Goal: Task Accomplishment & Management: Complete application form

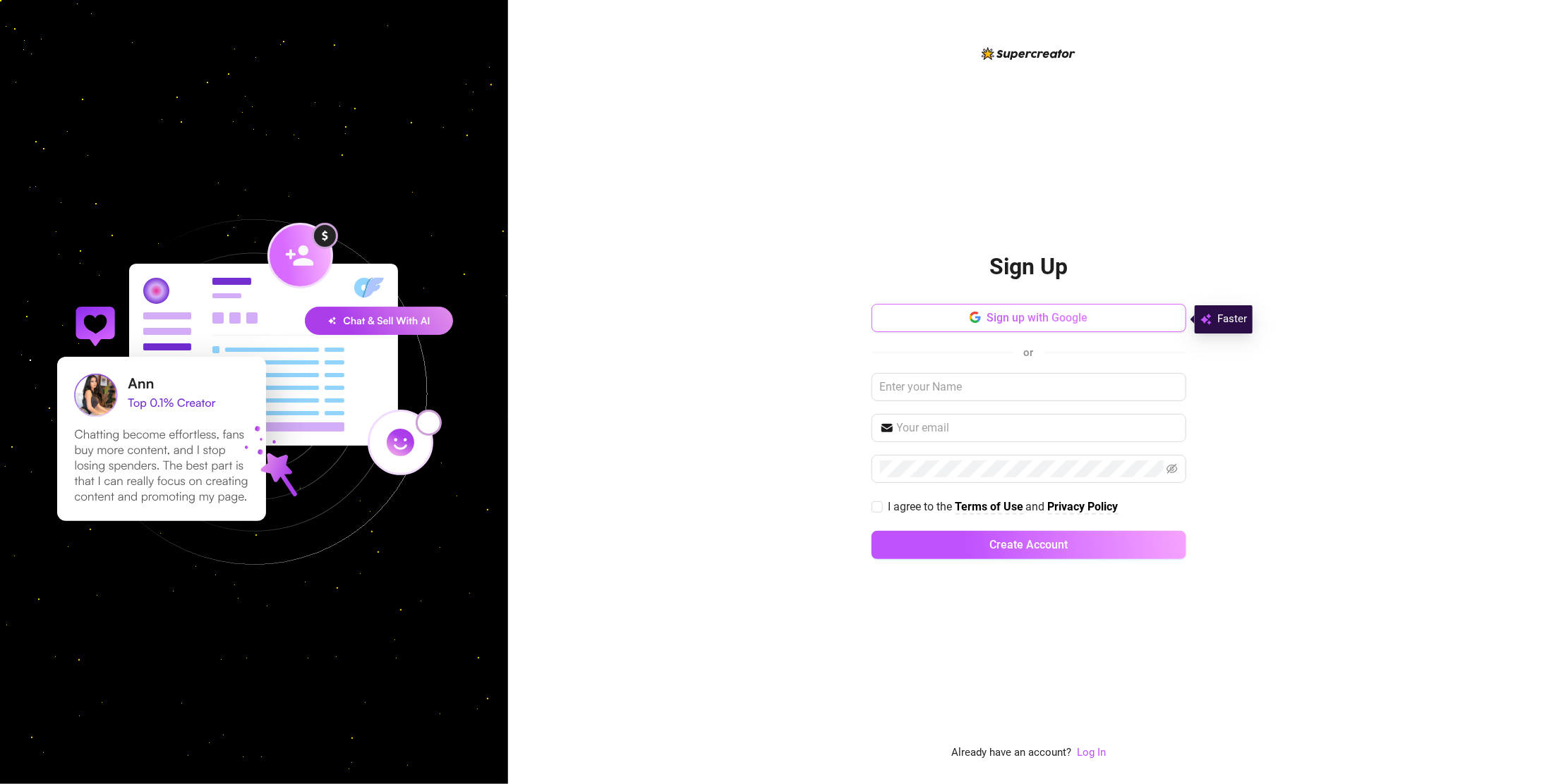
click at [1100, 317] on button "Sign up with Google" at bounding box center [1029, 318] width 314 height 29
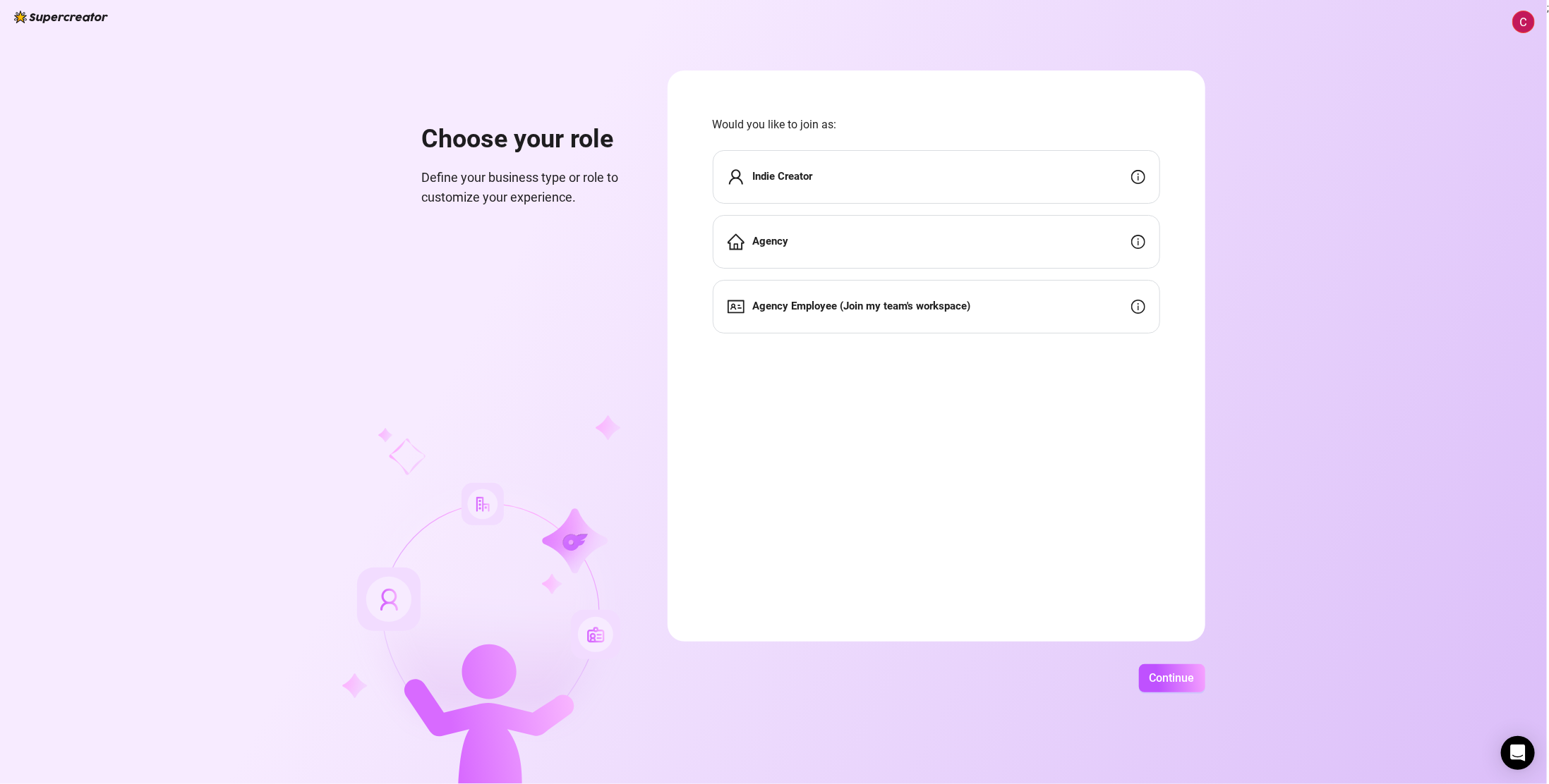
click at [1009, 239] on div "Agency" at bounding box center [936, 242] width 448 height 54
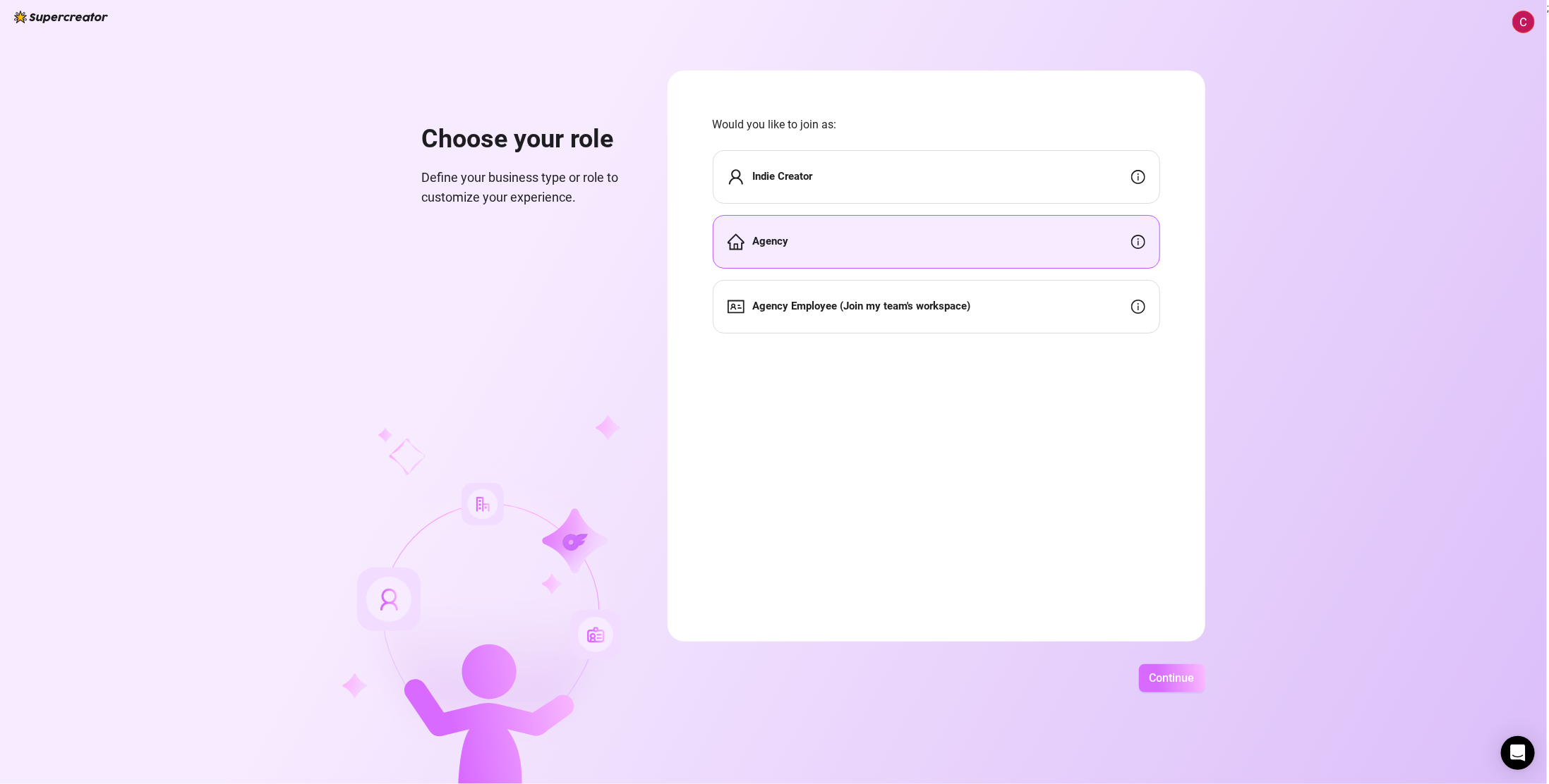
click at [1178, 680] on span "Continue" at bounding box center [1172, 678] width 45 height 13
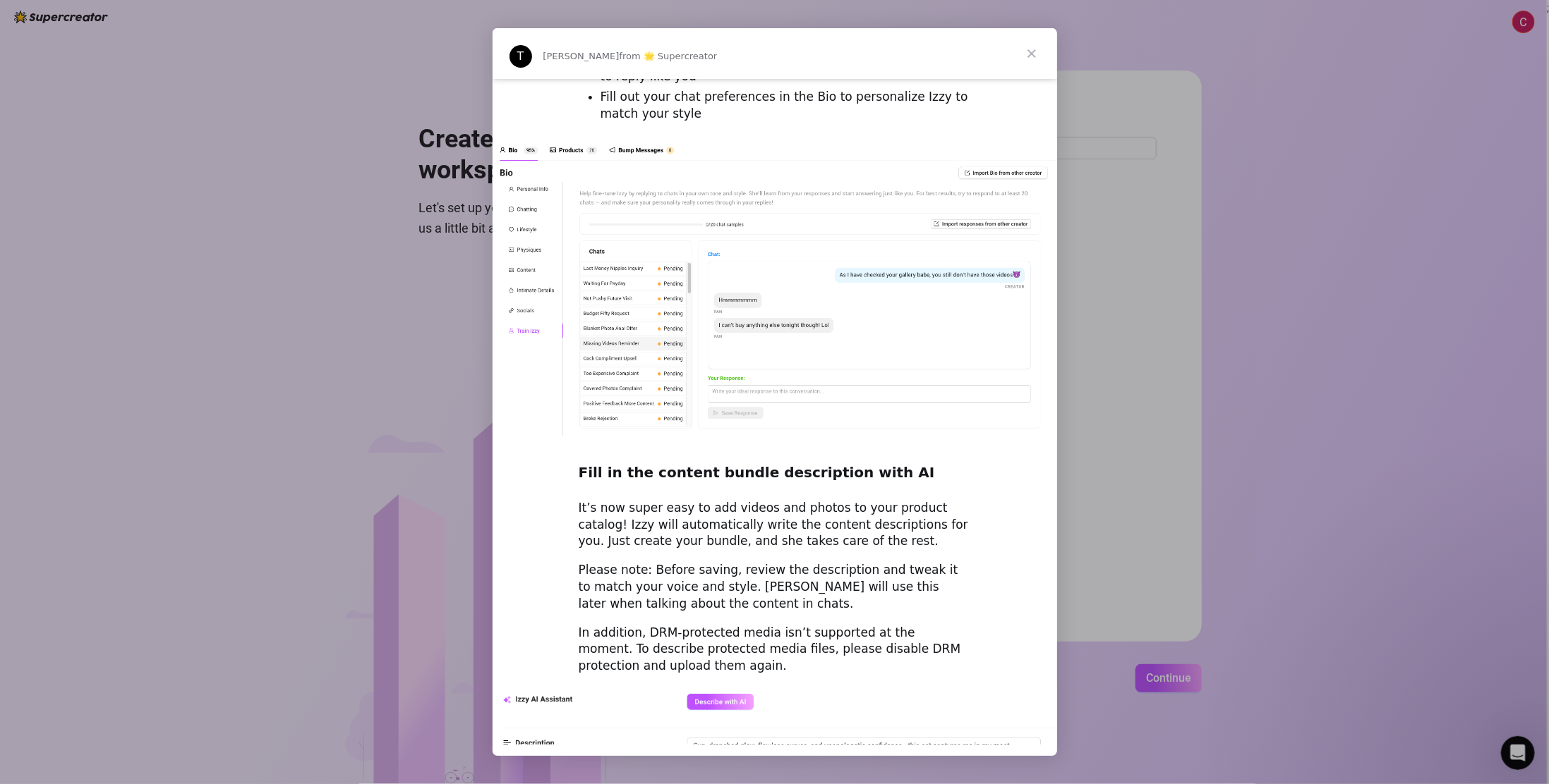
scroll to position [1674, 0]
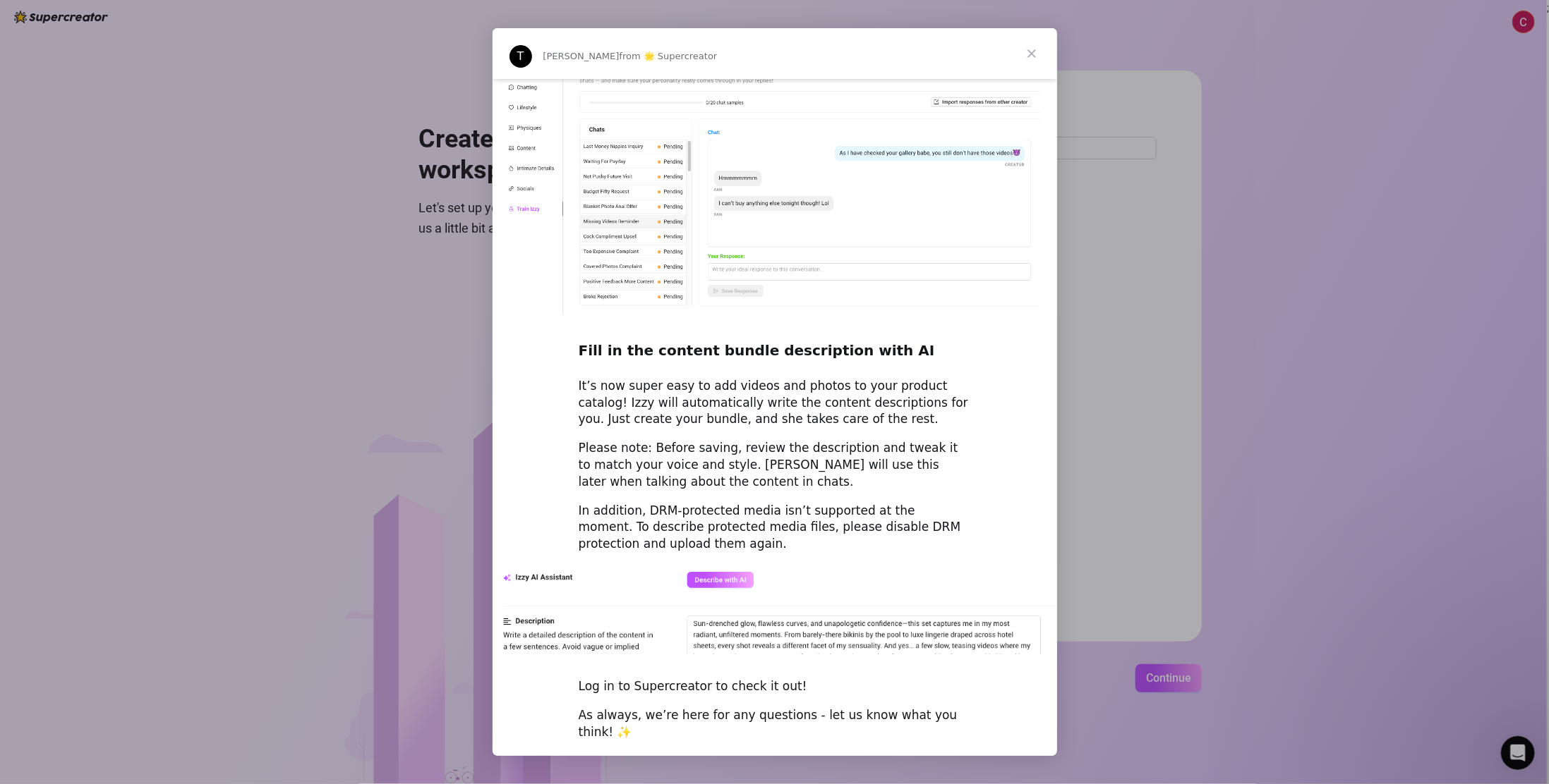
click at [1036, 52] on span "Close" at bounding box center [1031, 54] width 51 height 51
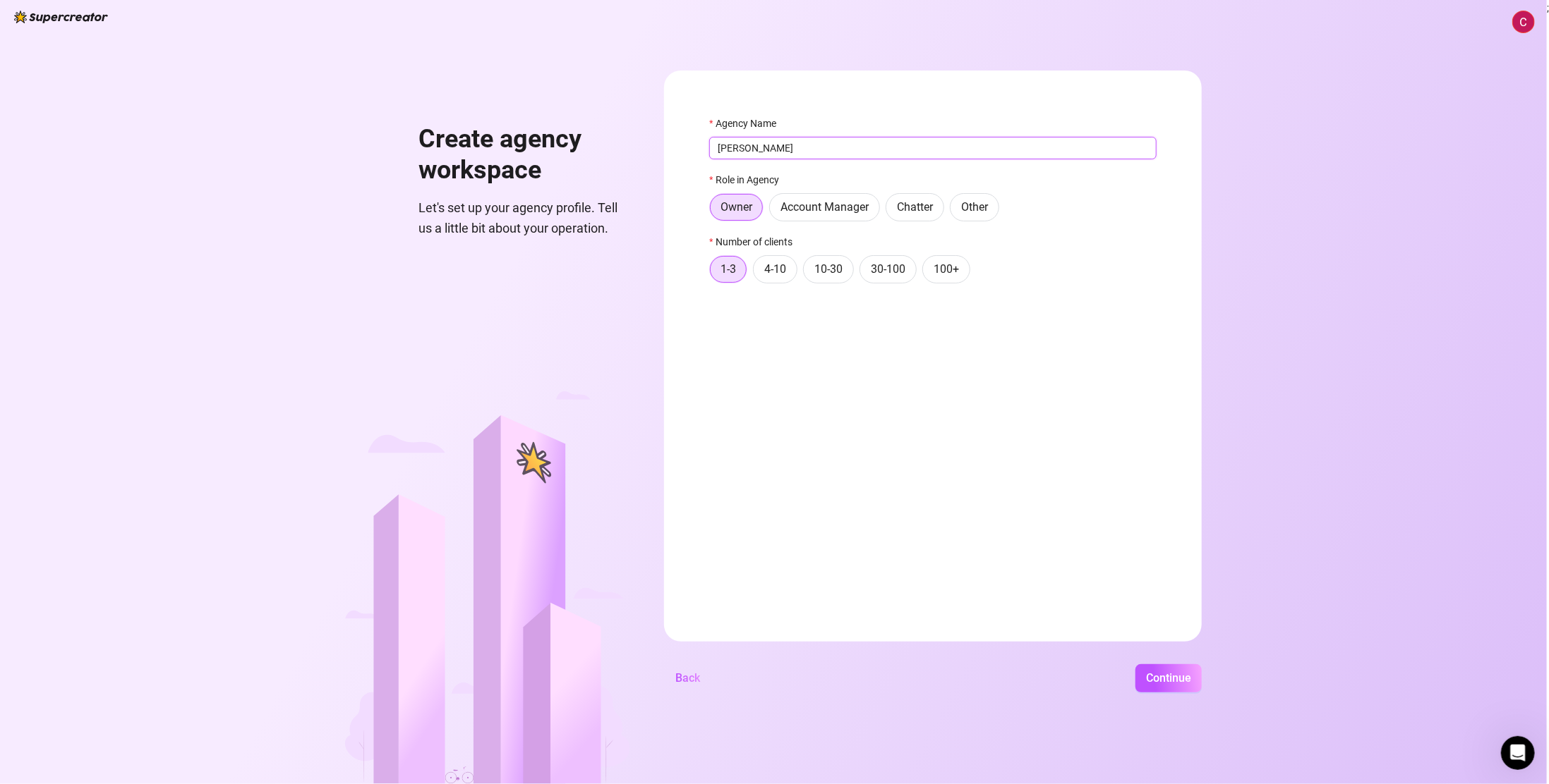
click at [764, 145] on input "Maria" at bounding box center [933, 148] width 448 height 22
type input "Maria's Agency"
click at [810, 215] on label "Account Manager" at bounding box center [824, 207] width 111 height 29
click at [773, 211] on input "Account Manager" at bounding box center [773, 211] width 0 height 0
click at [742, 214] on span "Owner" at bounding box center [736, 206] width 32 height 13
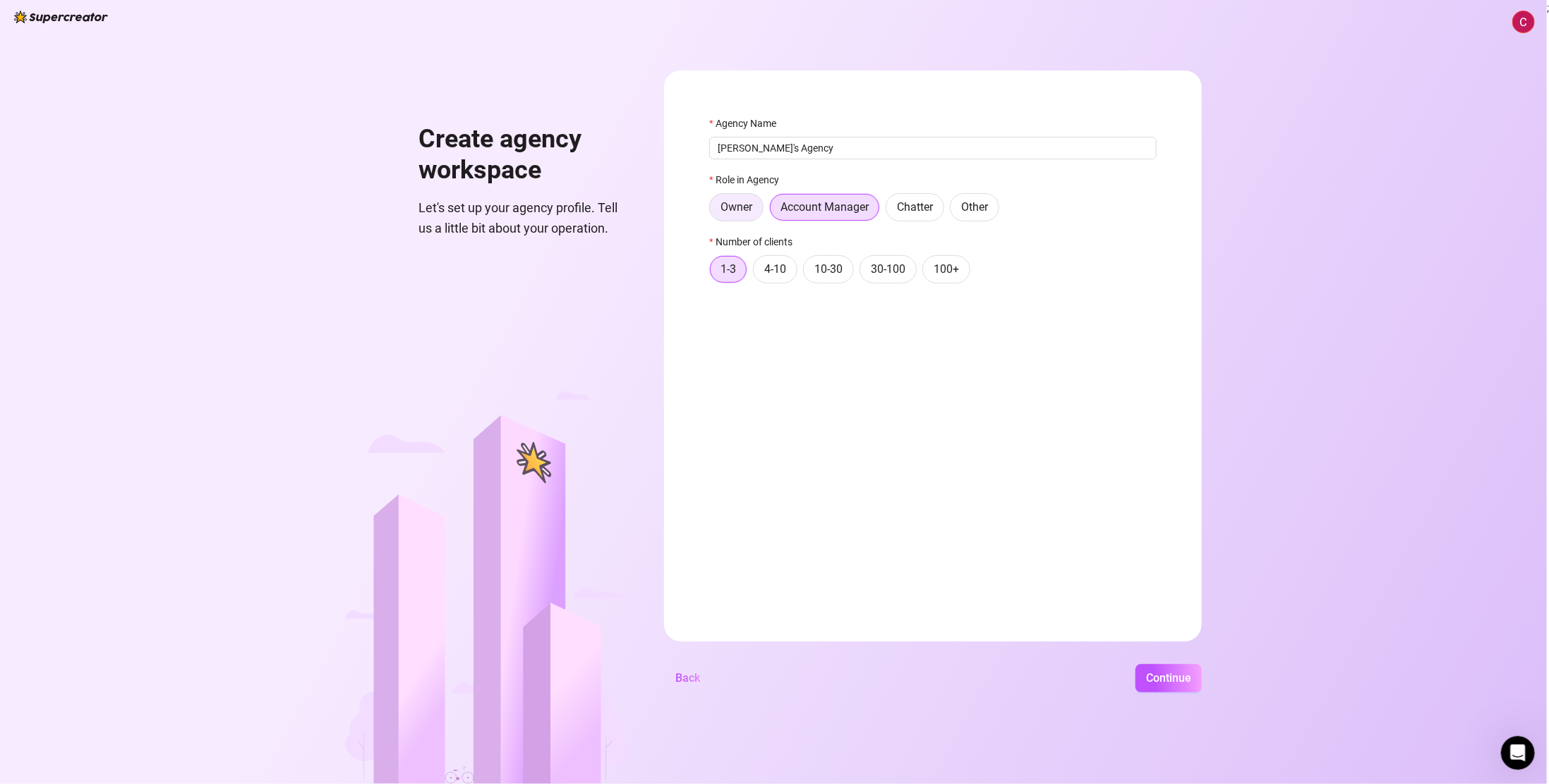
click at [713, 211] on input "Owner" at bounding box center [713, 211] width 0 height 0
click at [952, 273] on span "100+" at bounding box center [946, 268] width 25 height 13
click at [926, 273] on input "100+" at bounding box center [926, 273] width 0 height 0
click at [1159, 665] on button "Continue" at bounding box center [1168, 678] width 67 height 29
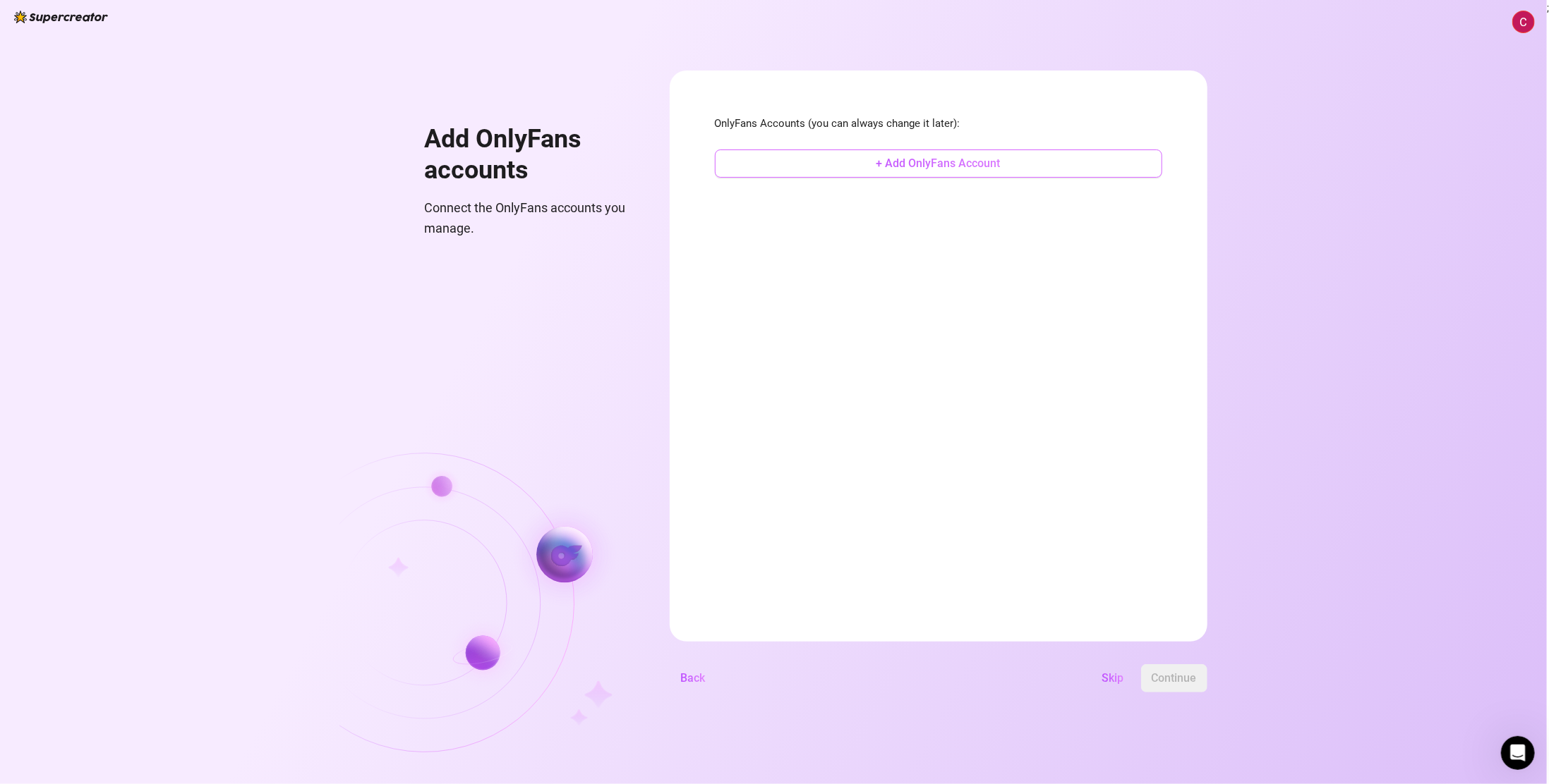
click at [940, 162] on span "+ Add OnlyFans Account" at bounding box center [938, 163] width 124 height 13
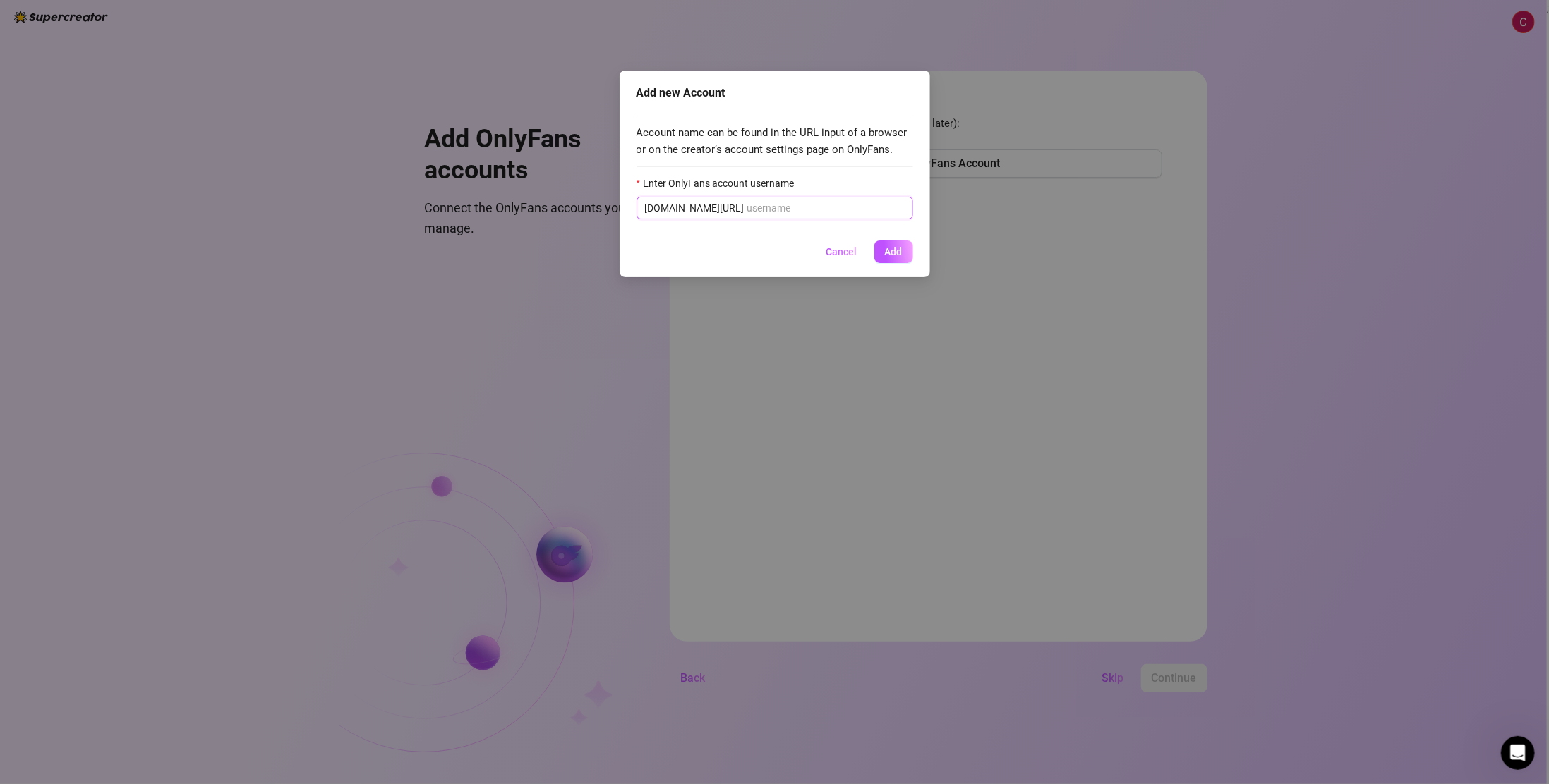
drag, startPoint x: 746, startPoint y: 215, endPoint x: 754, endPoint y: 204, distance: 13.6
click at [752, 208] on span "onlyfans.com/" at bounding box center [774, 208] width 276 height 22
click at [755, 204] on input "Enter OnlyFans account username" at bounding box center [826, 208] width 158 height 16
paste input "https://onlyfans.com/maria_kitty"
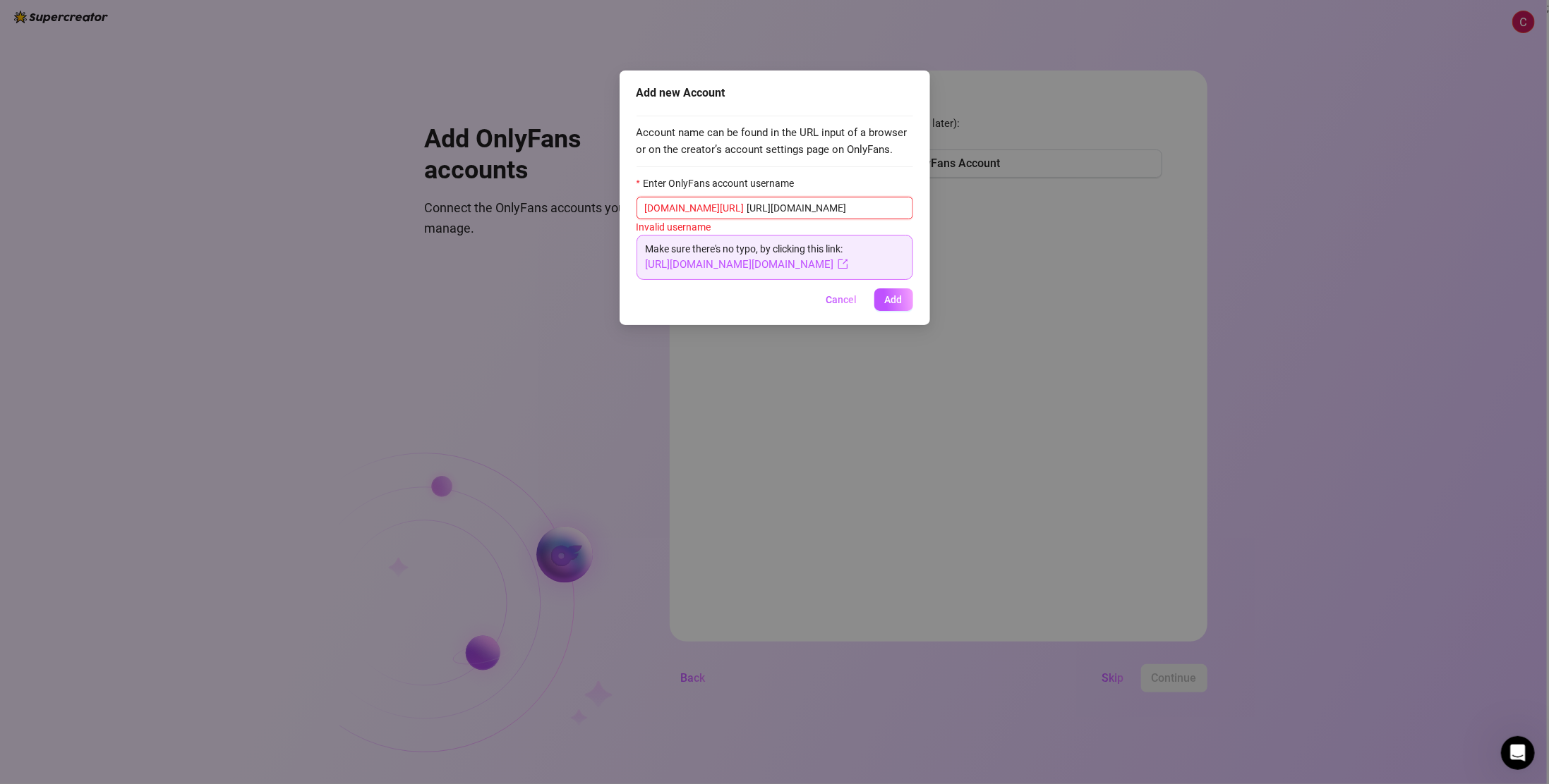
drag, startPoint x: 785, startPoint y: 201, endPoint x: 704, endPoint y: 200, distance: 81.0
click at [704, 200] on span "onlyfans.com/ https://onlyfans.com/maria_kitty" at bounding box center [774, 208] width 276 height 22
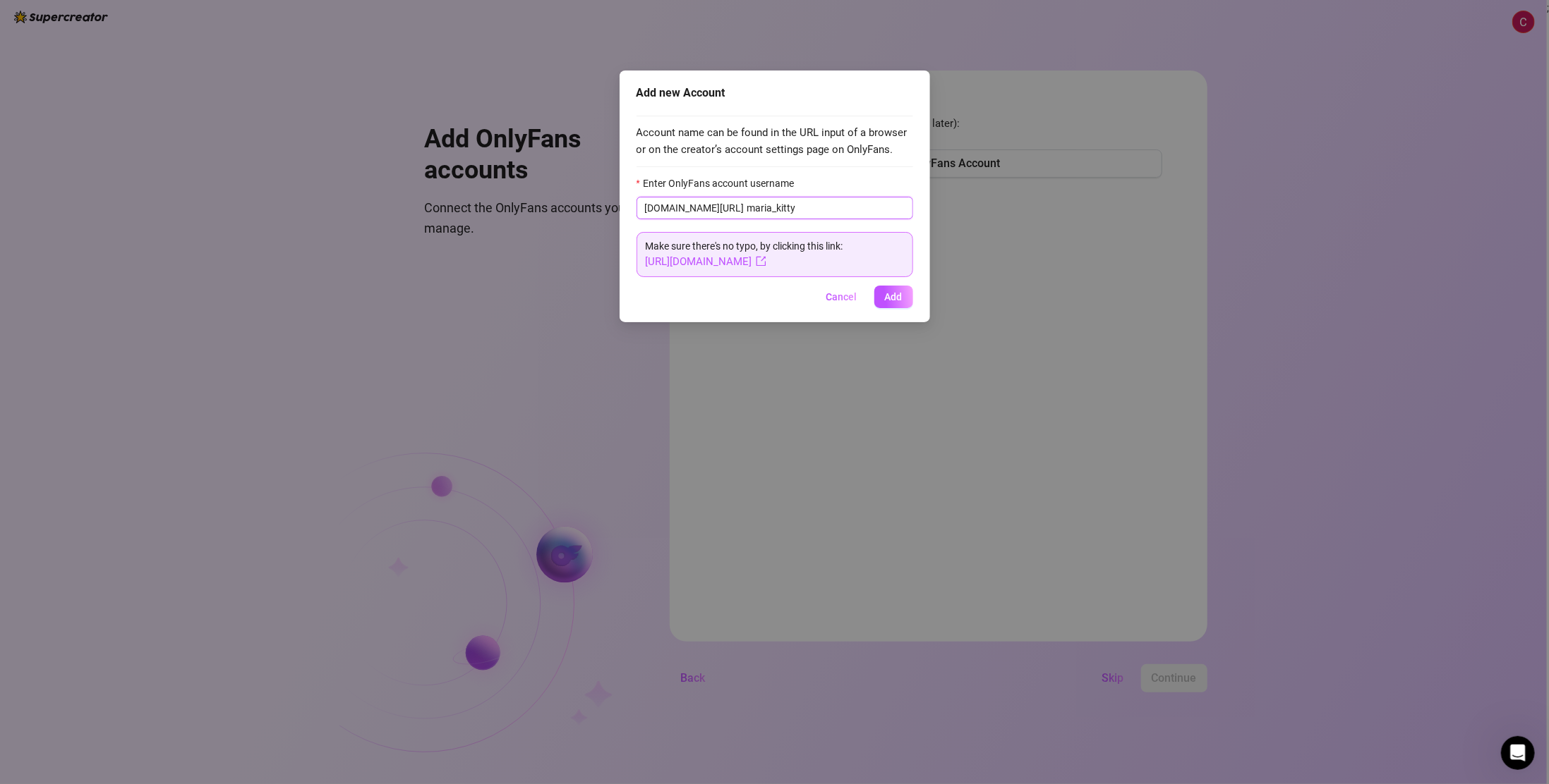
click at [818, 205] on input "maria_kitty" at bounding box center [826, 208] width 158 height 16
type input "maria_kitty"
click at [793, 305] on div "Cancel Add" at bounding box center [774, 297] width 276 height 22
click at [894, 303] on button "Add" at bounding box center [894, 297] width 39 height 22
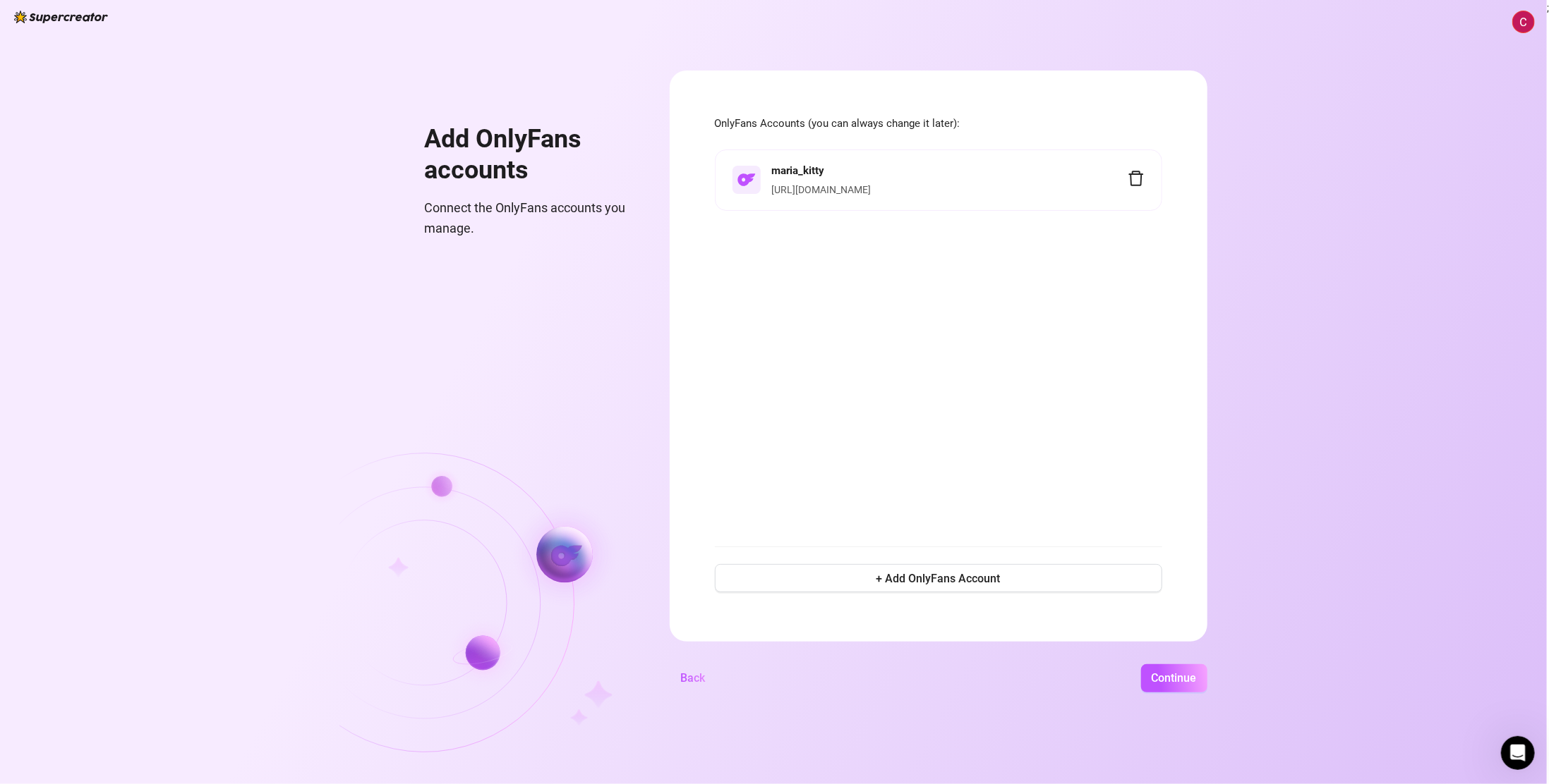
click at [978, 368] on div "maria_kitty https://onlyfans.com/maria_kitty" at bounding box center [939, 340] width 448 height 381
click at [1178, 680] on span "Continue" at bounding box center [1174, 678] width 45 height 13
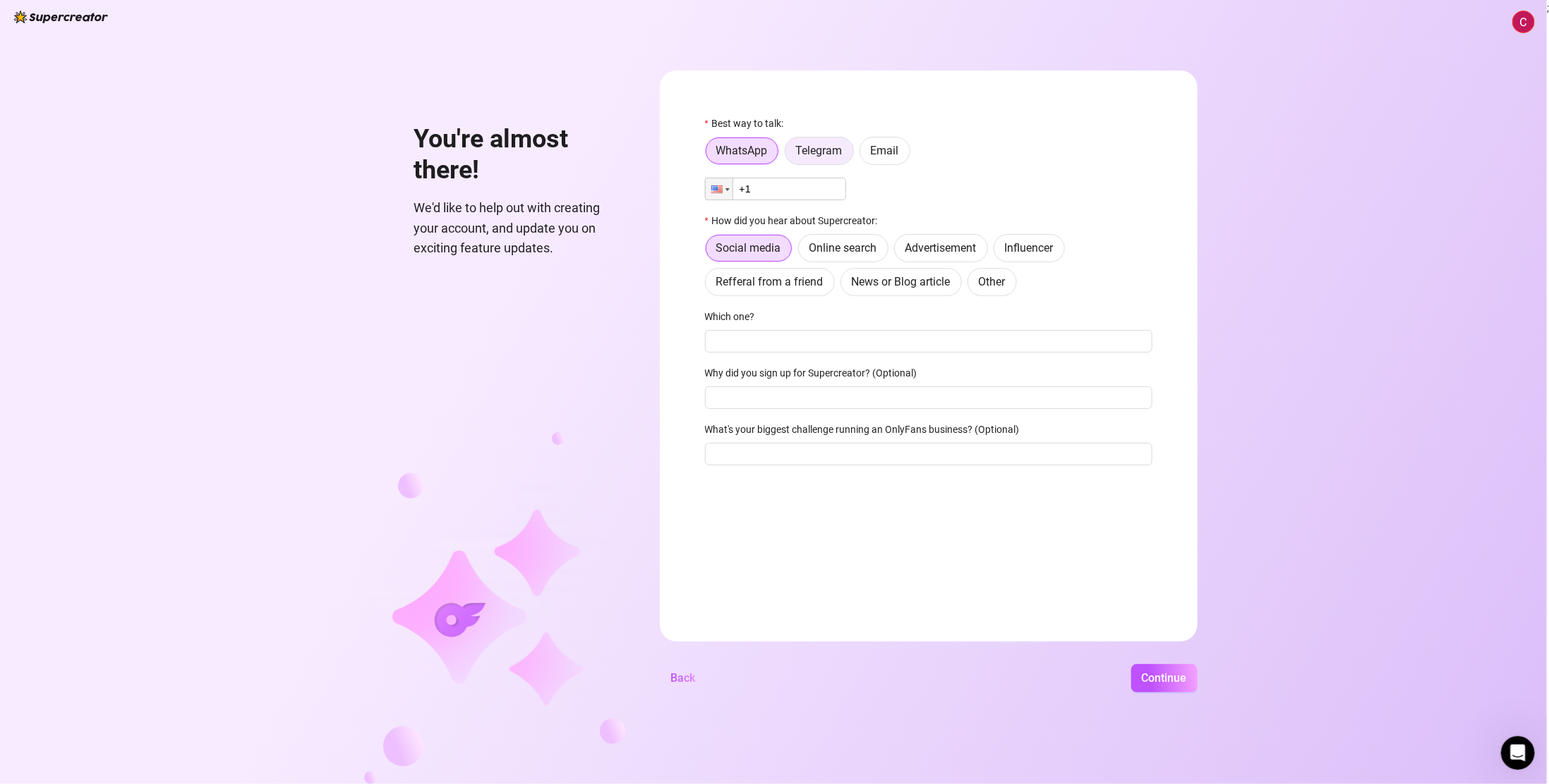
drag, startPoint x: 829, startPoint y: 151, endPoint x: 822, endPoint y: 163, distance: 13.9
click at [829, 151] on span "Telegram" at bounding box center [819, 150] width 47 height 13
click at [789, 154] on input "Telegram" at bounding box center [789, 154] width 0 height 0
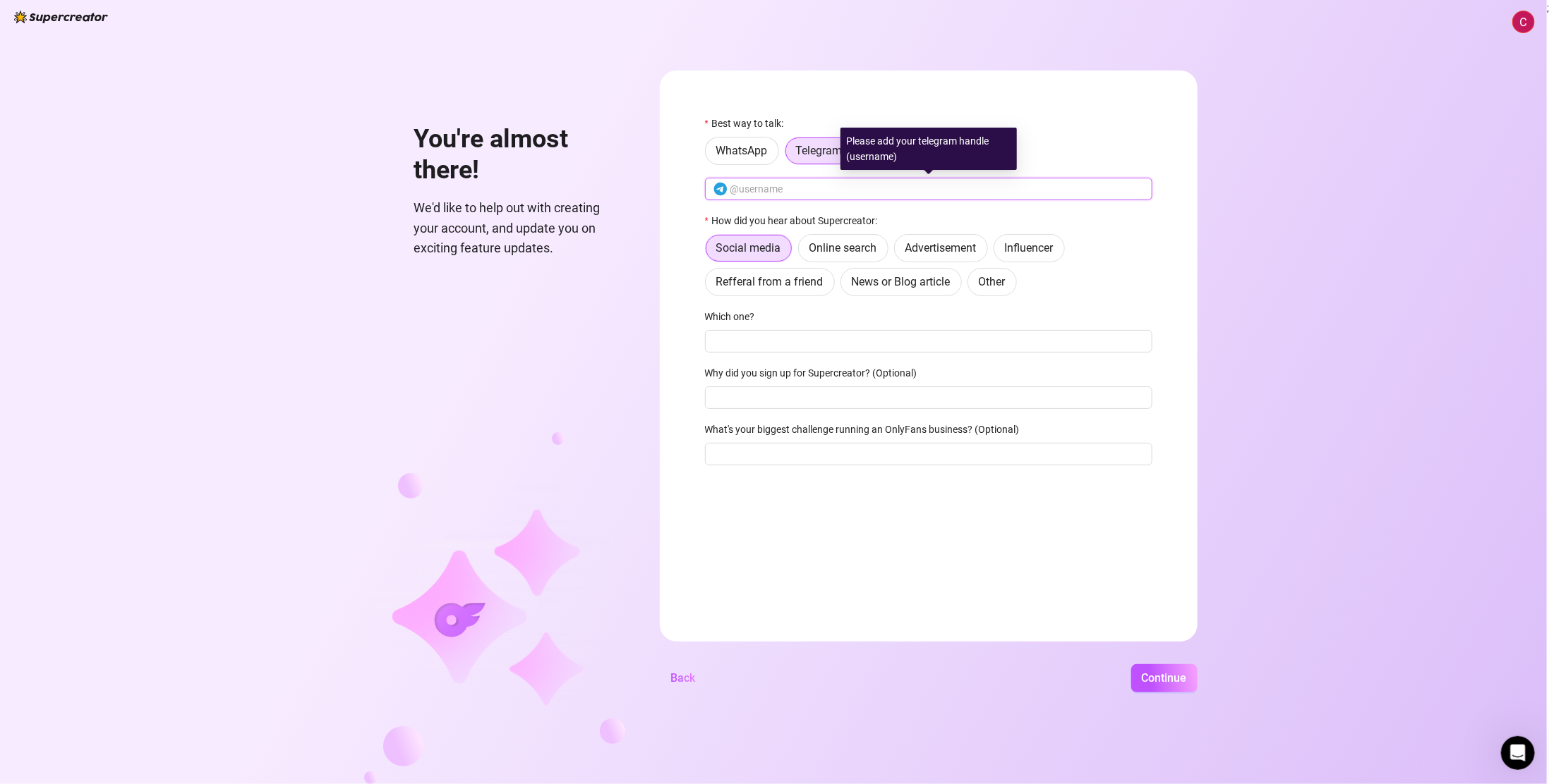
click at [794, 190] on input "text" at bounding box center [938, 189] width 414 height 16
type input "@maria8x8"
click at [674, 298] on form "Best way to talk: WhatsApp Telegram Email @maria8x8 How did you hear about Supe…" at bounding box center [928, 357] width 538 height 571
drag, startPoint x: 1179, startPoint y: 678, endPoint x: 1028, endPoint y: 715, distance: 155.5
click at [1179, 679] on span "Continue" at bounding box center [1165, 678] width 45 height 13
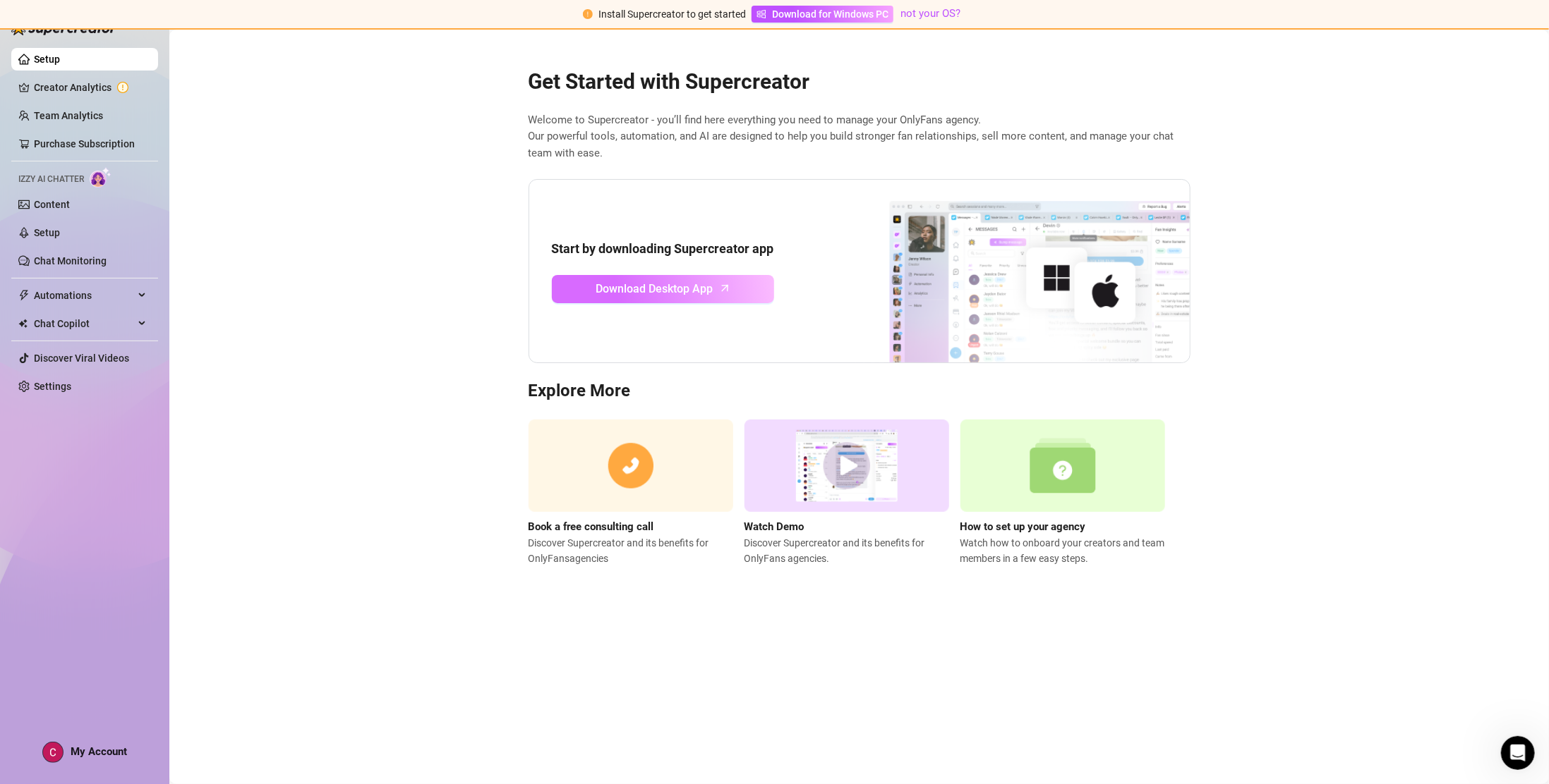
click at [708, 290] on span "Download Desktop App" at bounding box center [654, 289] width 117 height 17
click at [86, 120] on link "Team Analytics" at bounding box center [68, 115] width 69 height 11
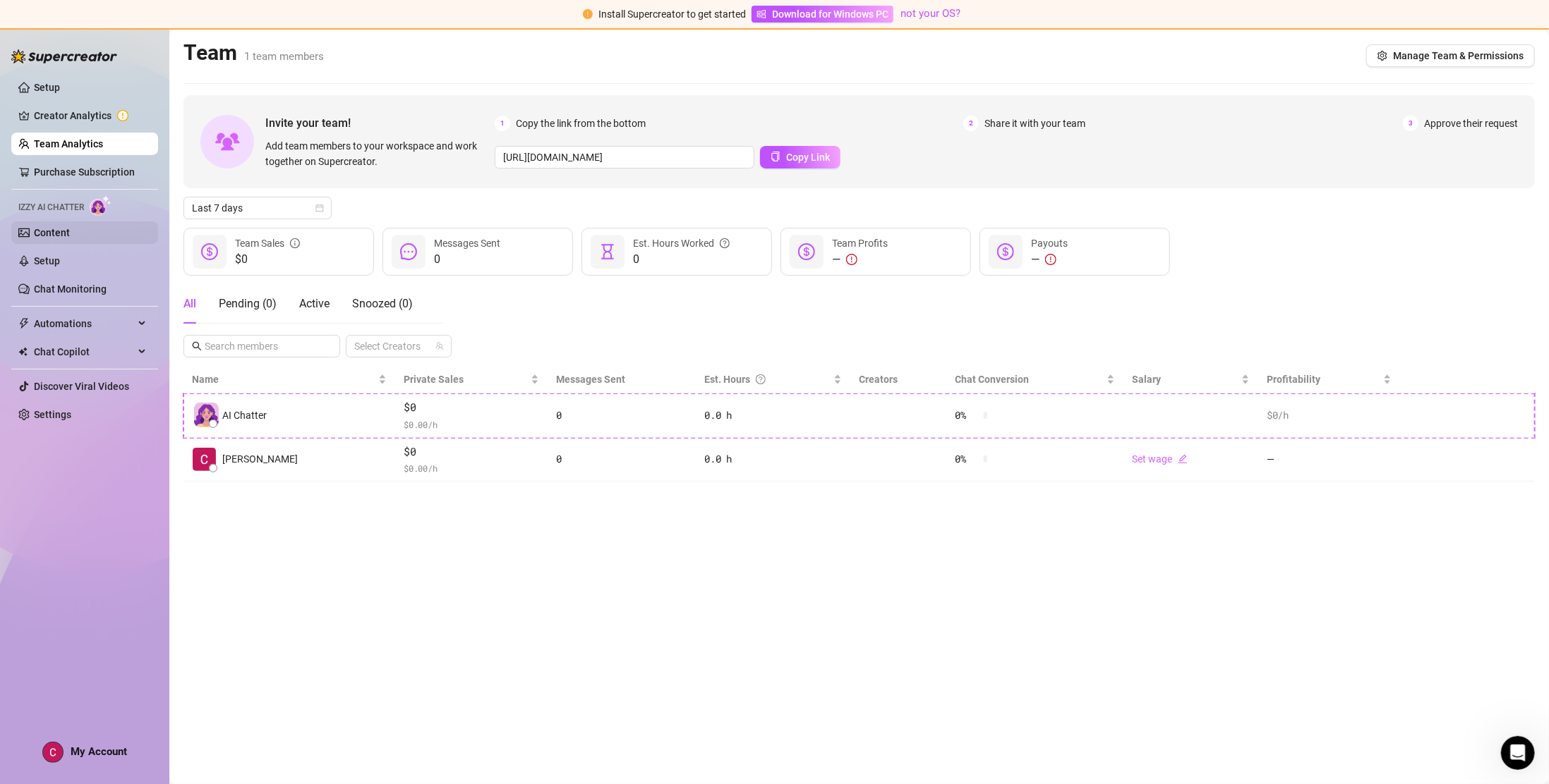
click at [46, 227] on link "Content" at bounding box center [52, 232] width 36 height 11
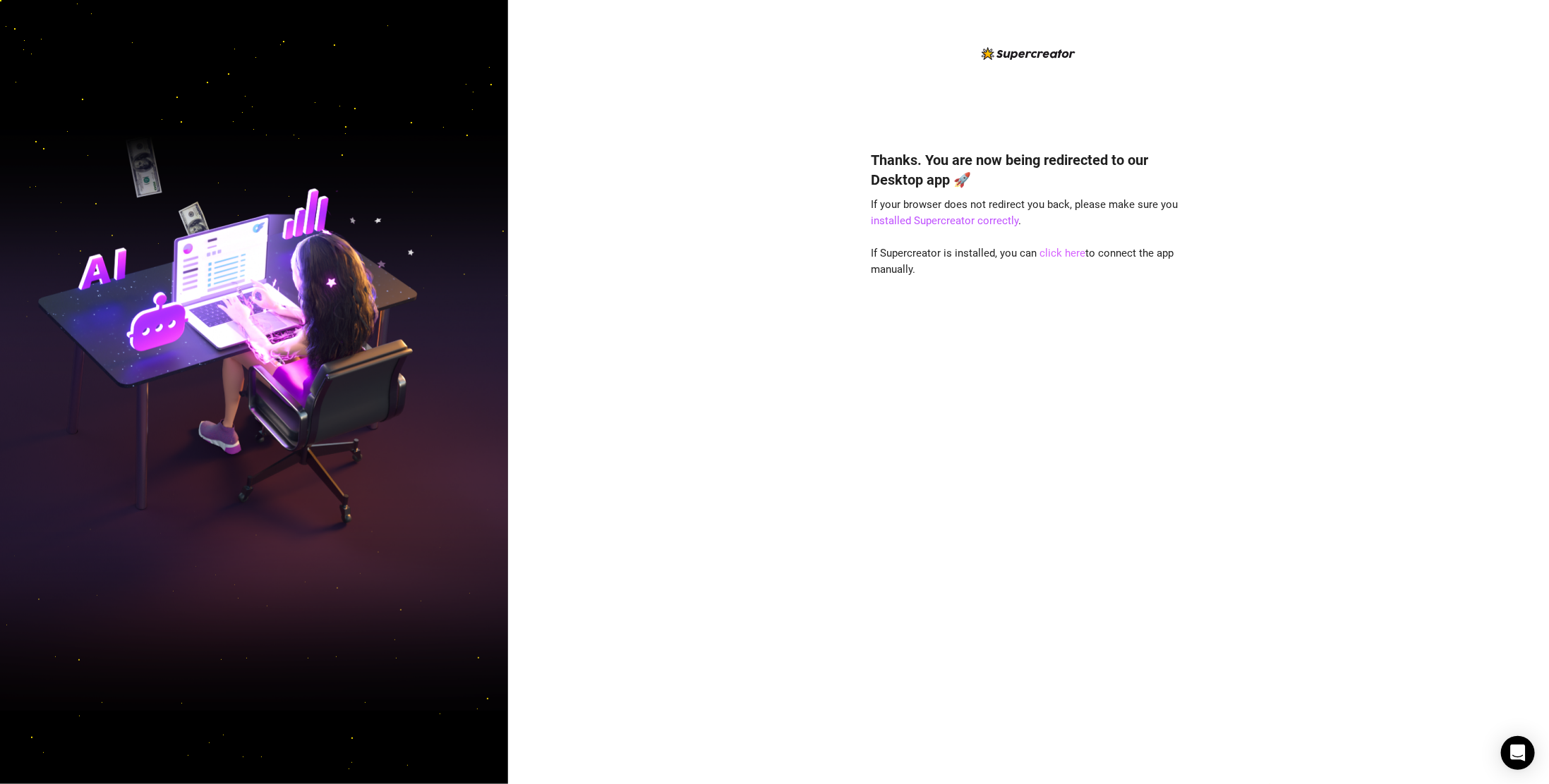
click at [1060, 252] on link "click here" at bounding box center [1062, 253] width 46 height 13
click at [1062, 251] on link "click here" at bounding box center [1062, 253] width 46 height 13
